Goal: Task Accomplishment & Management: Manage account settings

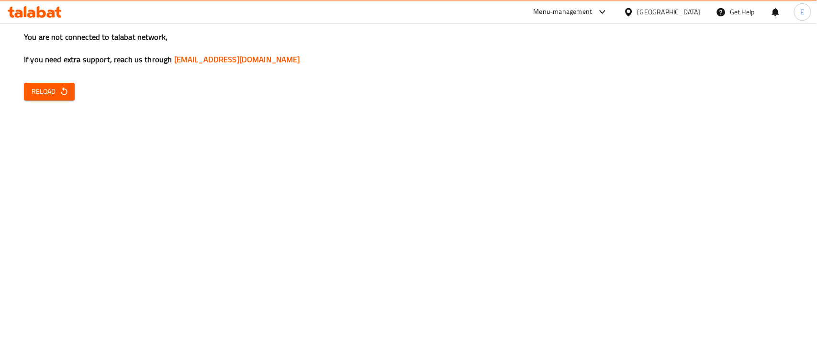
click at [57, 90] on span "Reload" at bounding box center [49, 92] width 35 height 12
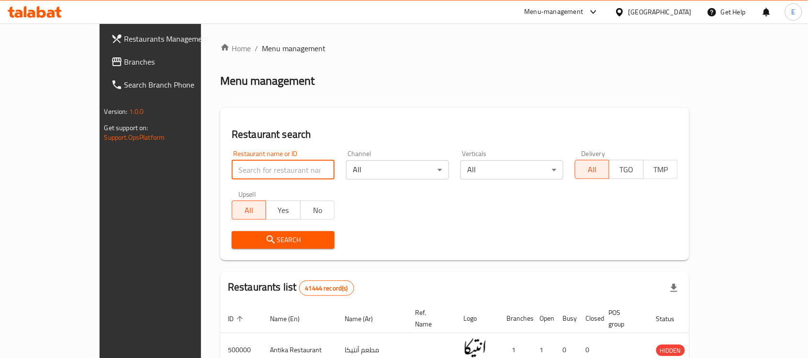
click at [250, 172] on input "search" at bounding box center [283, 169] width 103 height 19
type input "b.laban"
click button "Search" at bounding box center [283, 240] width 103 height 18
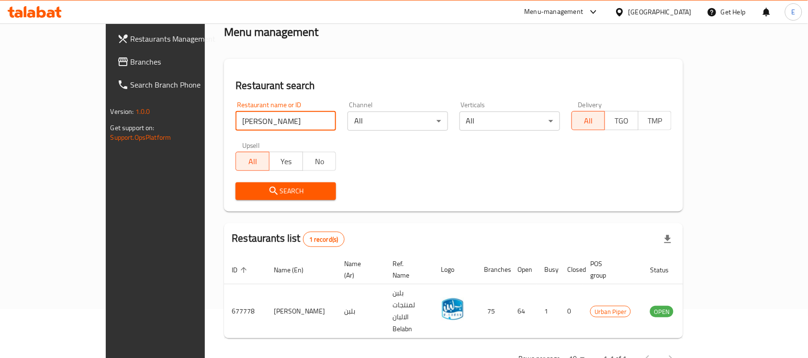
scroll to position [50, 0]
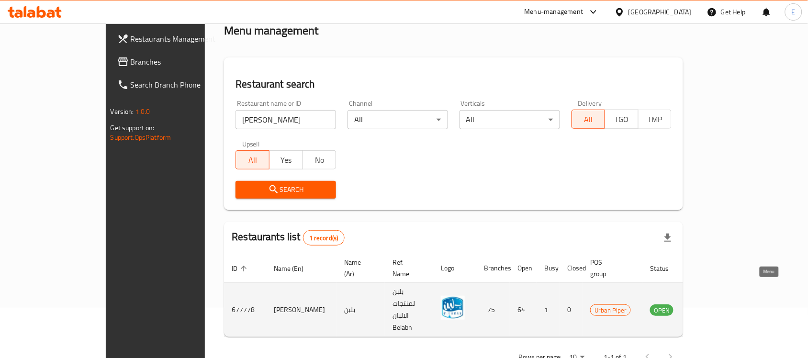
click at [718, 304] on link "enhanced table" at bounding box center [710, 309] width 18 height 11
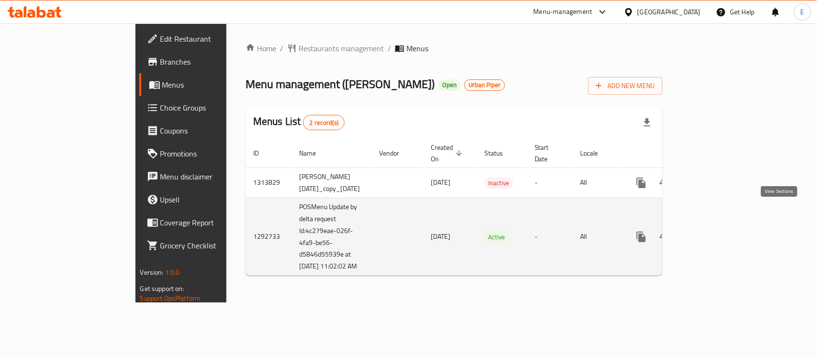
click at [716, 231] on icon "enhanced table" at bounding box center [710, 236] width 11 height 11
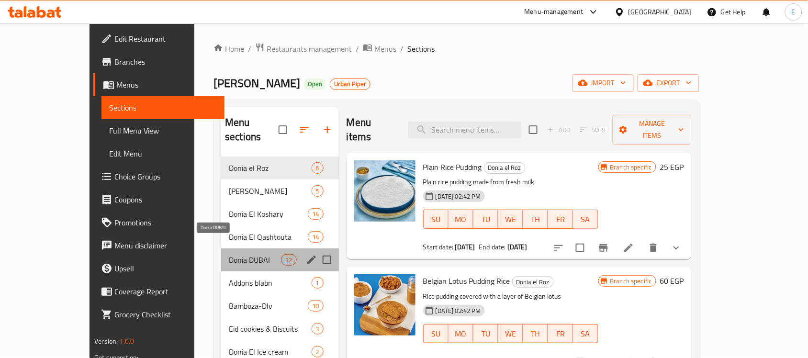
click at [238, 254] on span "Donia DUBAI" at bounding box center [255, 259] width 52 height 11
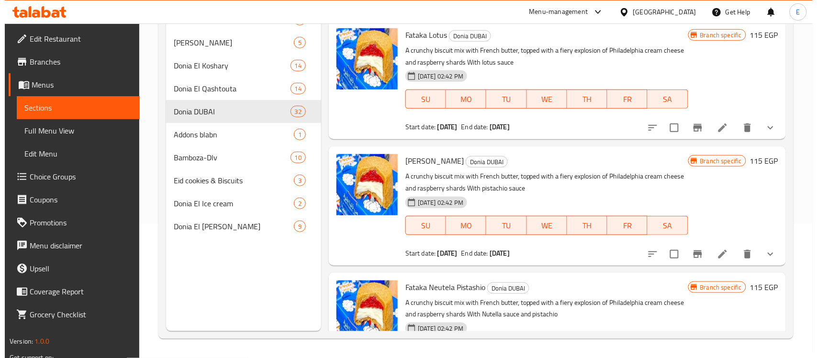
scroll to position [3411, 0]
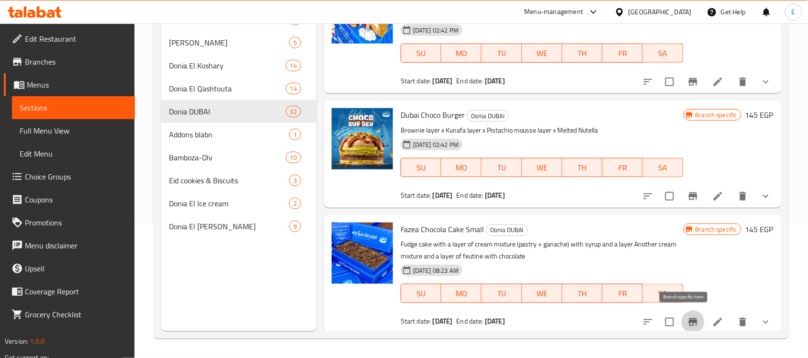
click at [689, 319] on icon "Branch-specific-item" at bounding box center [693, 322] width 9 height 8
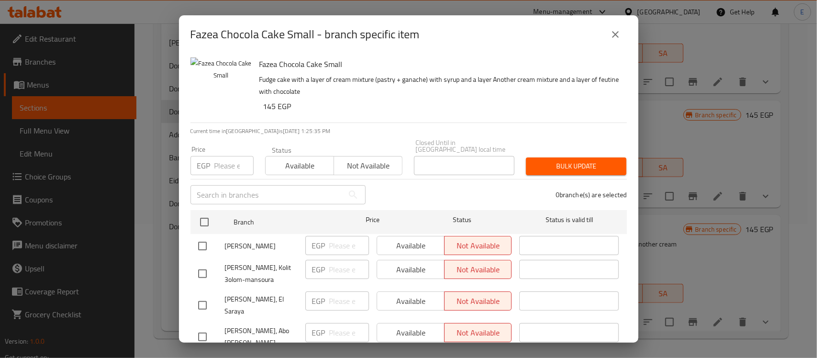
scroll to position [778, 0]
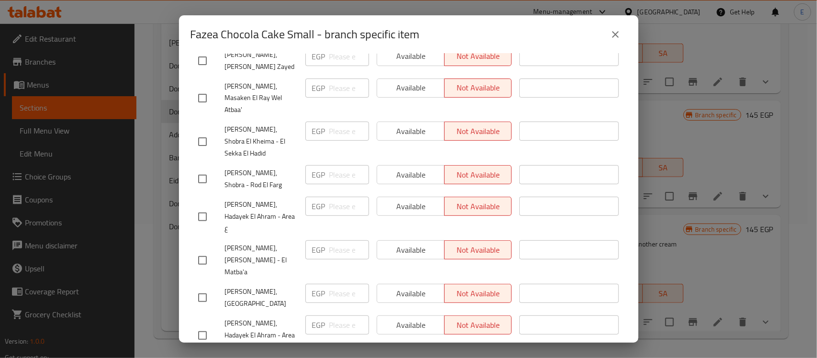
scroll to position [2155, 0]
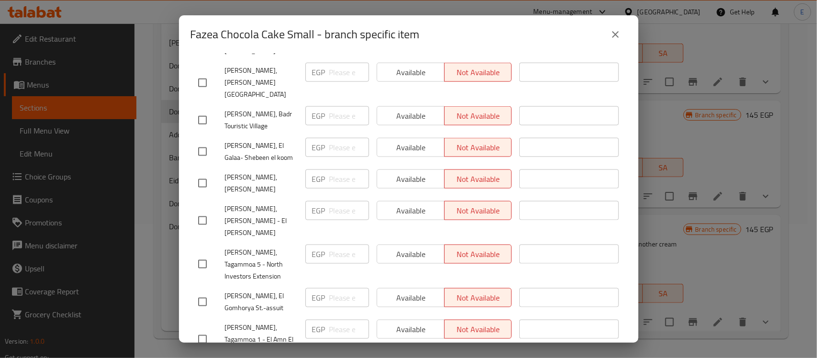
click at [618, 36] on icon "close" at bounding box center [615, 34] width 11 height 11
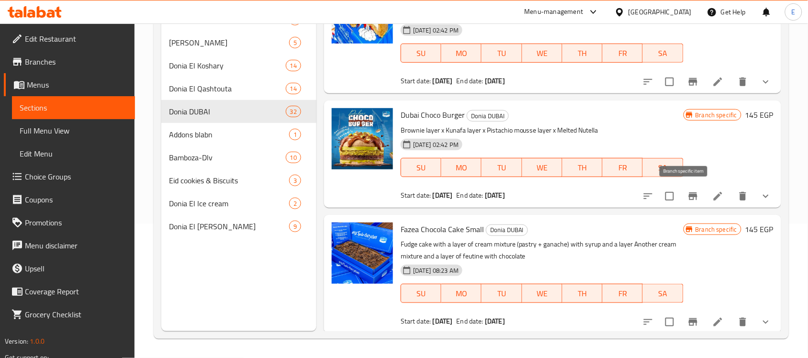
click at [690, 197] on icon "Branch-specific-item" at bounding box center [693, 196] width 11 height 11
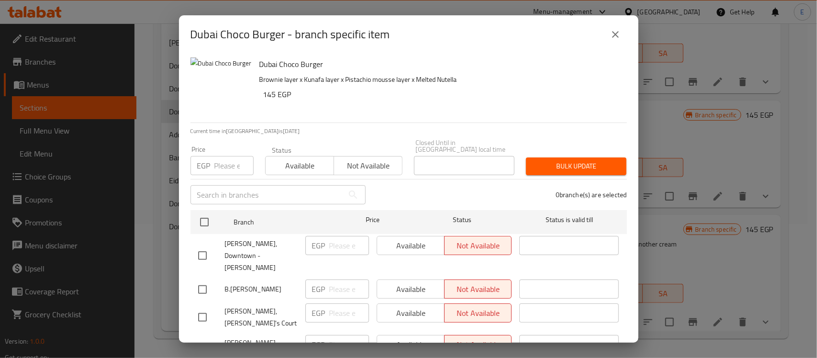
scroll to position [898, 0]
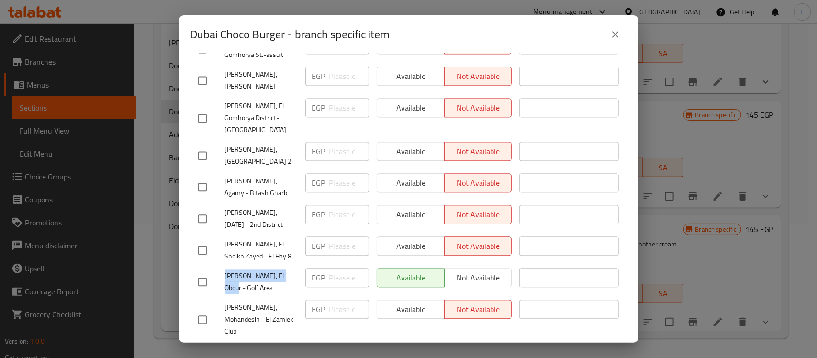
drag, startPoint x: 293, startPoint y: 140, endPoint x: 209, endPoint y: 138, distance: 83.3
click at [209, 264] on div "B.LABAN, El Obour - Golf Area" at bounding box center [247, 281] width 107 height 35
drag, startPoint x: 283, startPoint y: 240, endPoint x: 236, endPoint y: 245, distance: 47.1
drag, startPoint x: 265, startPoint y: 334, endPoint x: 258, endPoint y: 324, distance: 12.8
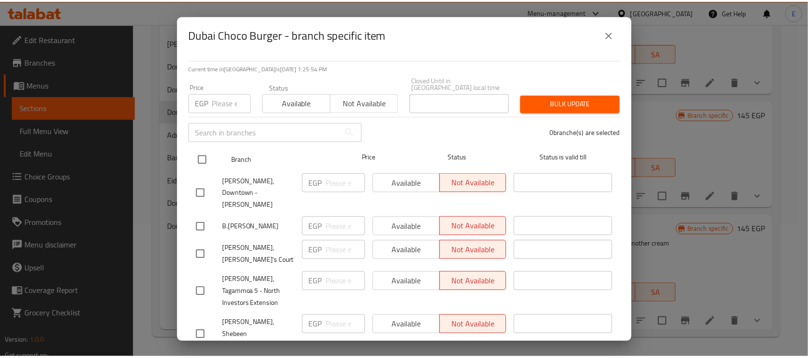
scroll to position [0, 0]
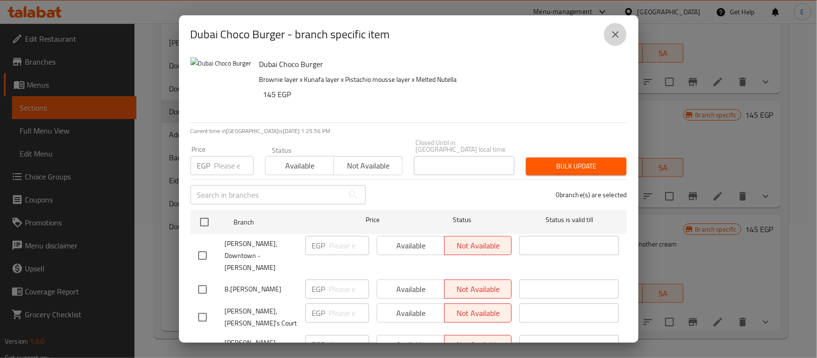
click at [609, 29] on button "close" at bounding box center [615, 34] width 23 height 23
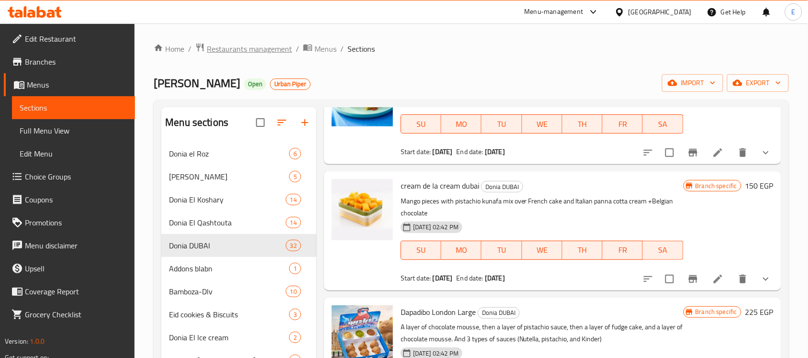
click at [236, 48] on span "Restaurants management" at bounding box center [249, 48] width 85 height 11
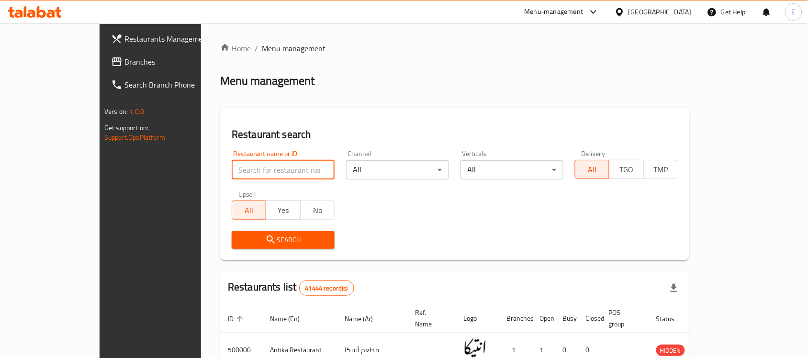
click at [238, 169] on input "search" at bounding box center [283, 169] width 103 height 19
type input "Konafa w basbosa"
click button "Search" at bounding box center [283, 240] width 103 height 18
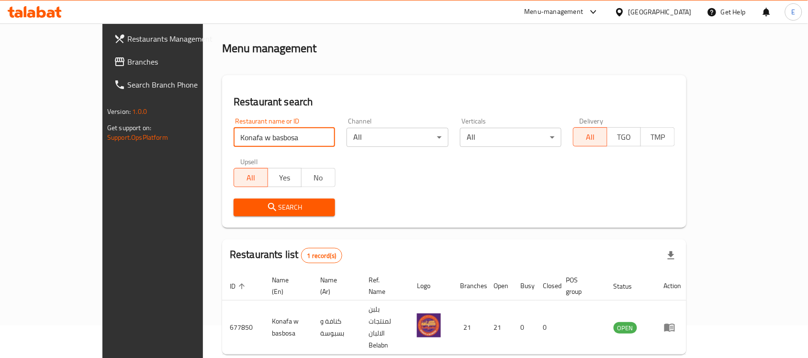
scroll to position [50, 0]
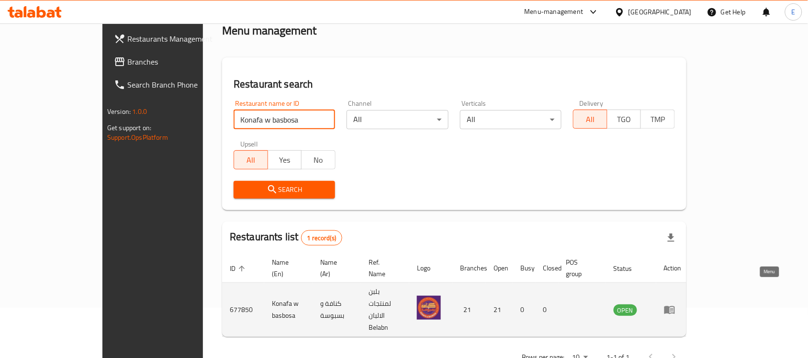
click at [676, 304] on icon "enhanced table" at bounding box center [669, 309] width 11 height 11
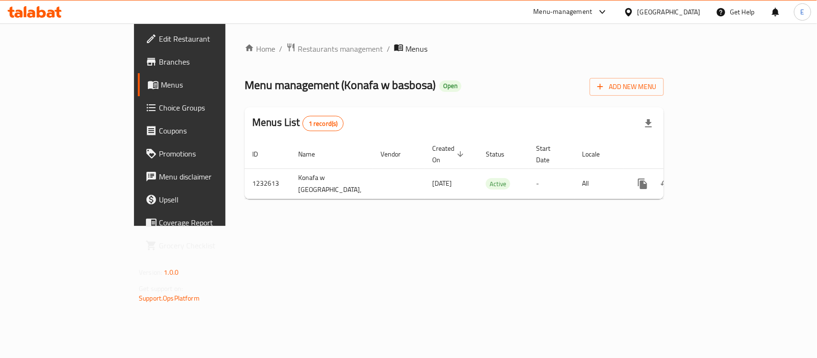
click at [159, 58] on span "Branches" at bounding box center [211, 61] width 104 height 11
